Goal: Task Accomplishment & Management: Use online tool/utility

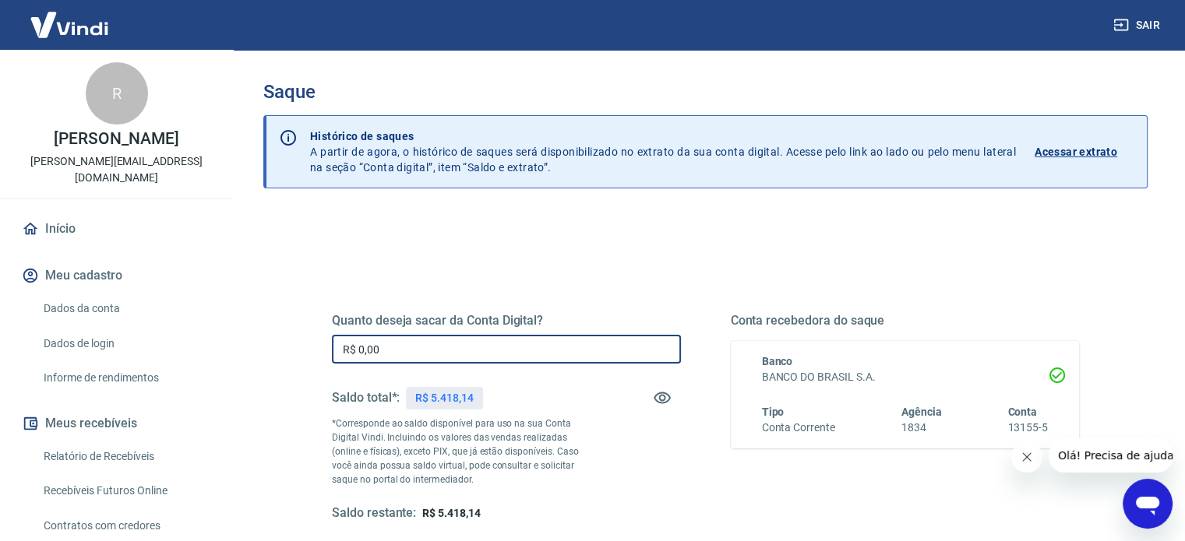
drag, startPoint x: 573, startPoint y: 351, endPoint x: 0, endPoint y: 404, distance: 575.9
click at [32, 404] on div "Sair R [PERSON_NAME] [PERSON_NAME][EMAIL_ADDRESS][DOMAIN_NAME] Início Meu cadas…" at bounding box center [592, 270] width 1185 height 541
type input "R$ 4.000,00"
click at [635, 489] on div "Quanto deseja sacar da Conta Digital? R$ 4.000,00 ​ Saldo total*: R$ 5.418,14 *…" at bounding box center [506, 417] width 349 height 209
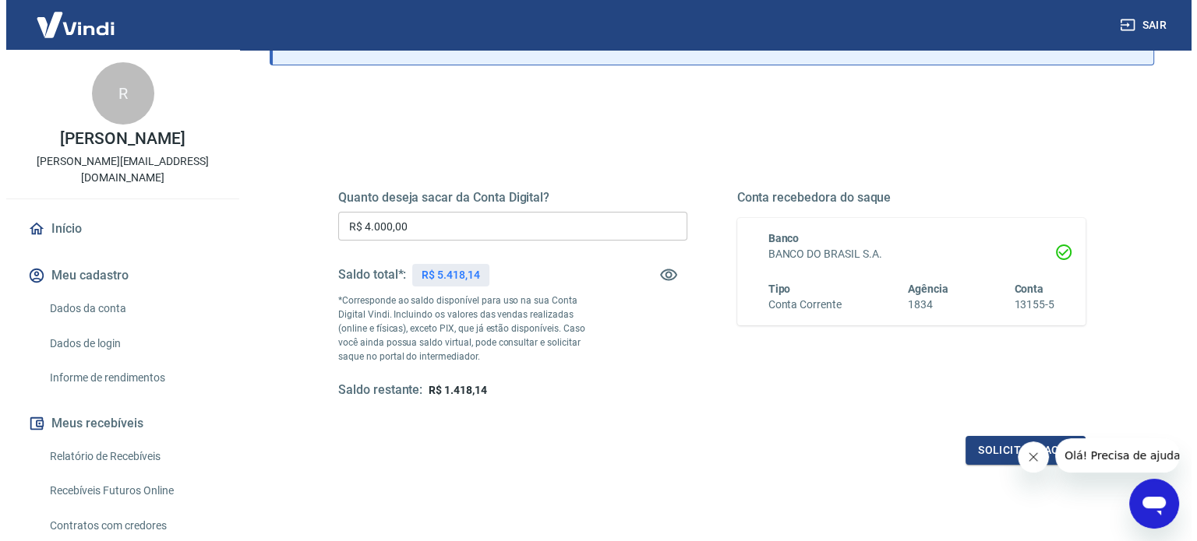
scroll to position [227, 0]
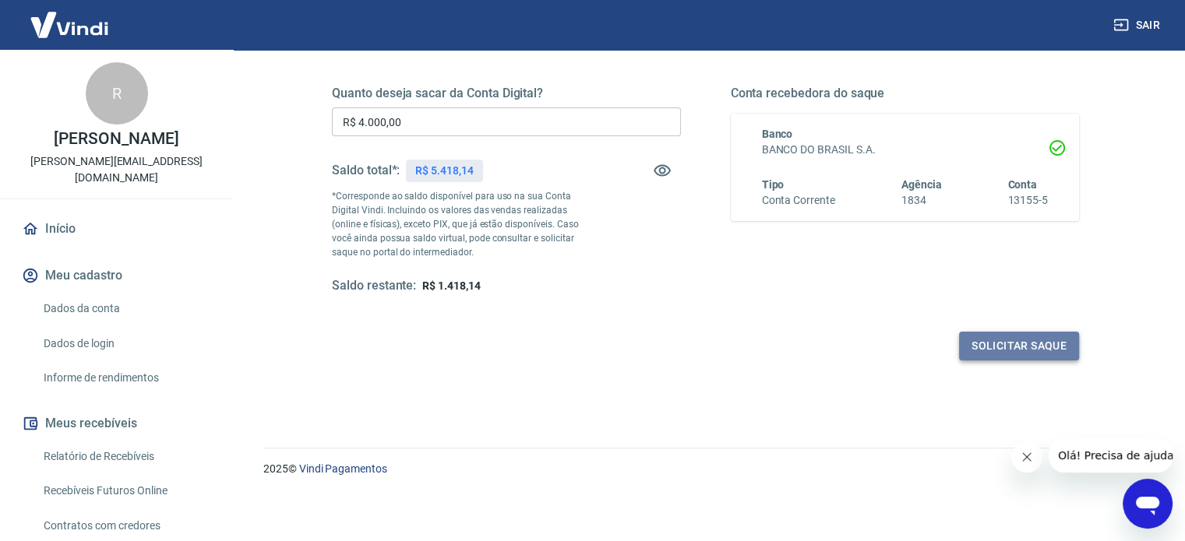
click at [1044, 346] on button "Solicitar saque" at bounding box center [1019, 346] width 120 height 29
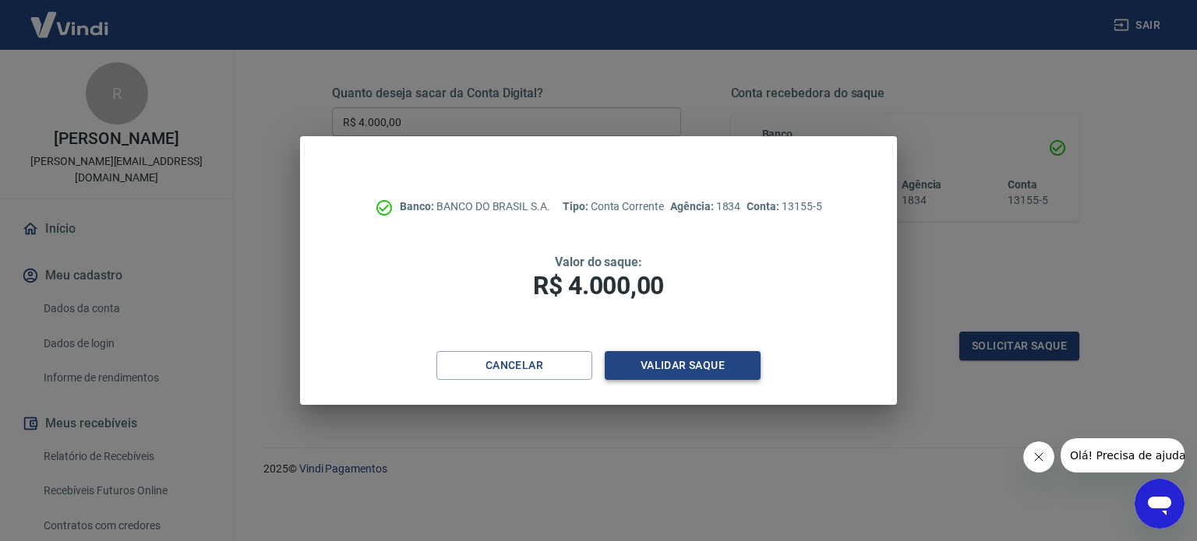
click at [725, 364] on button "Validar saque" at bounding box center [683, 365] width 156 height 29
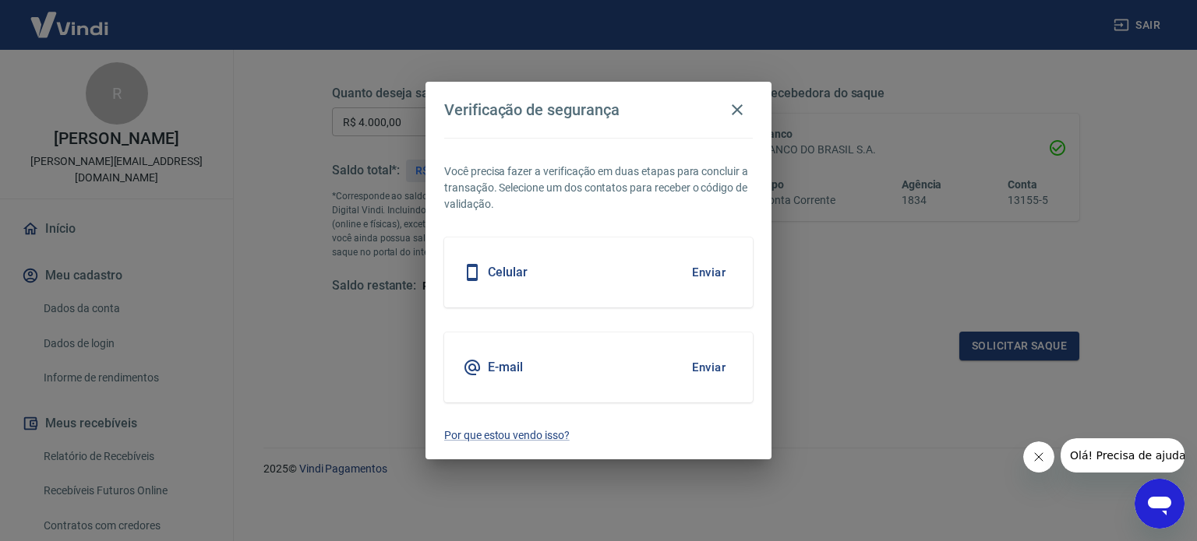
click at [709, 273] on button "Enviar" at bounding box center [708, 272] width 51 height 33
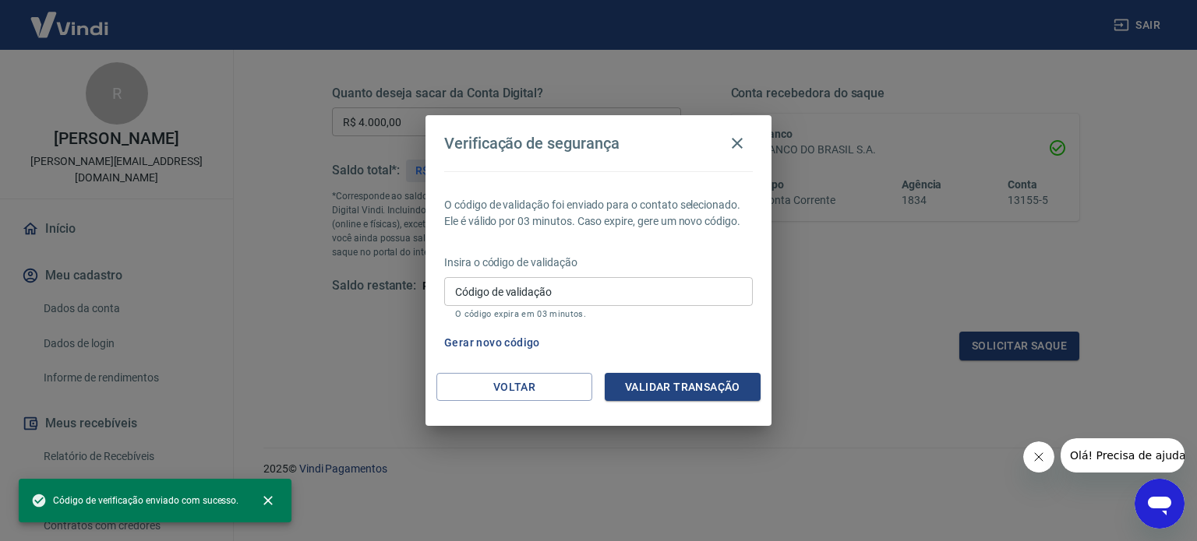
click at [696, 295] on input "Código de validação" at bounding box center [598, 291] width 309 height 29
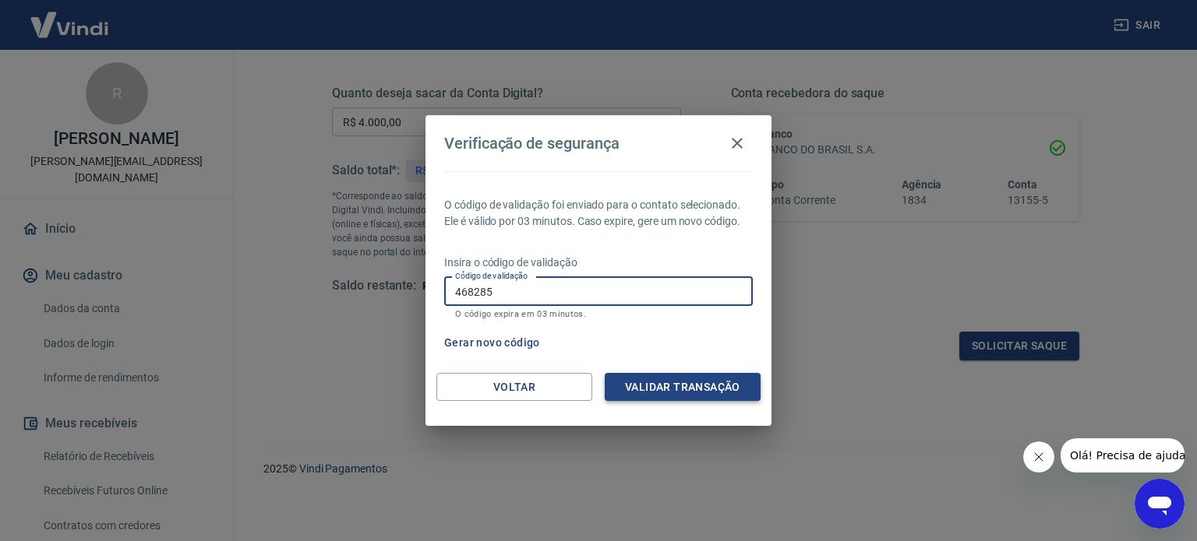
type input "468285"
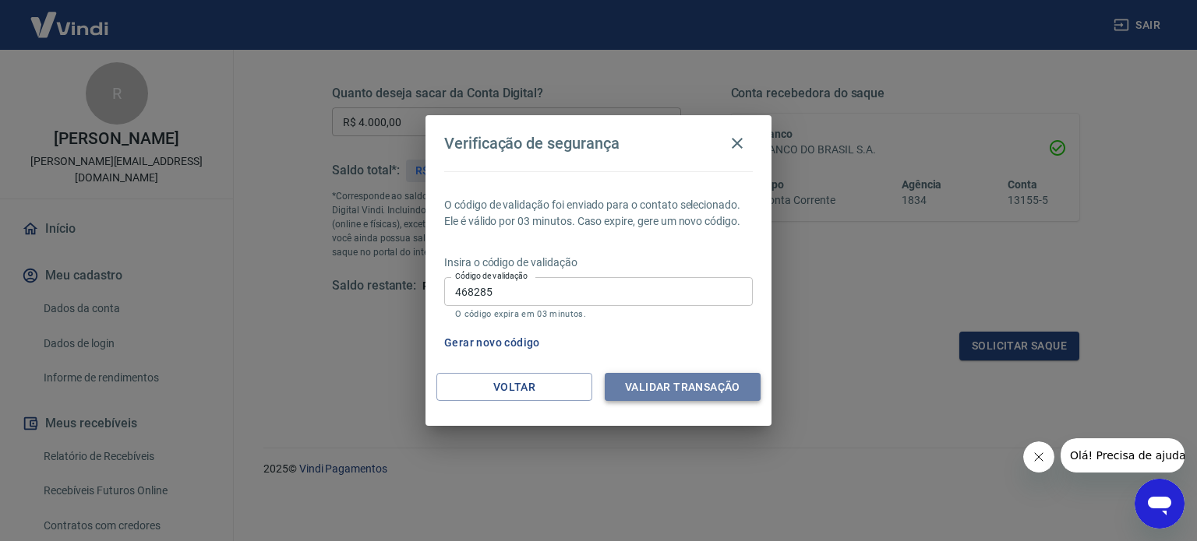
click at [674, 389] on button "Validar transação" at bounding box center [683, 387] width 156 height 29
